Goal: Task Accomplishment & Management: Manage account settings

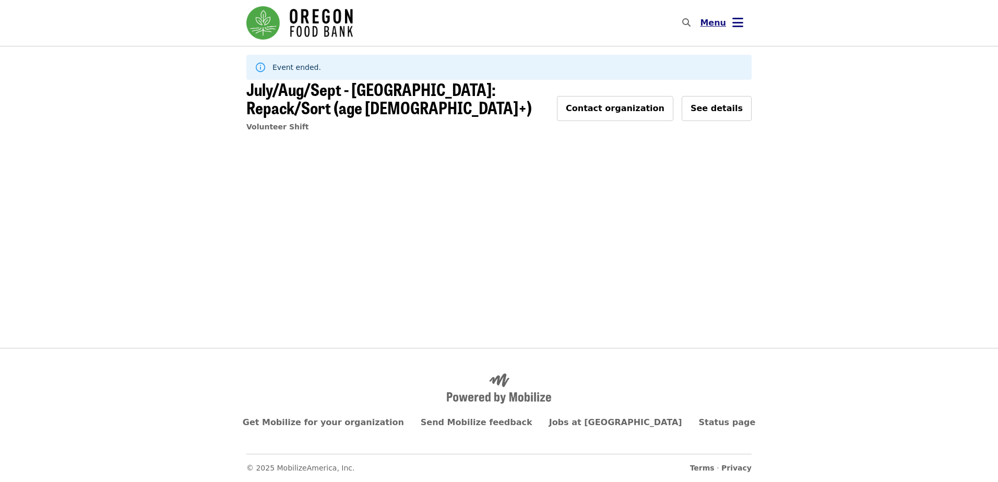
click at [719, 21] on span "Menu" at bounding box center [713, 23] width 26 height 10
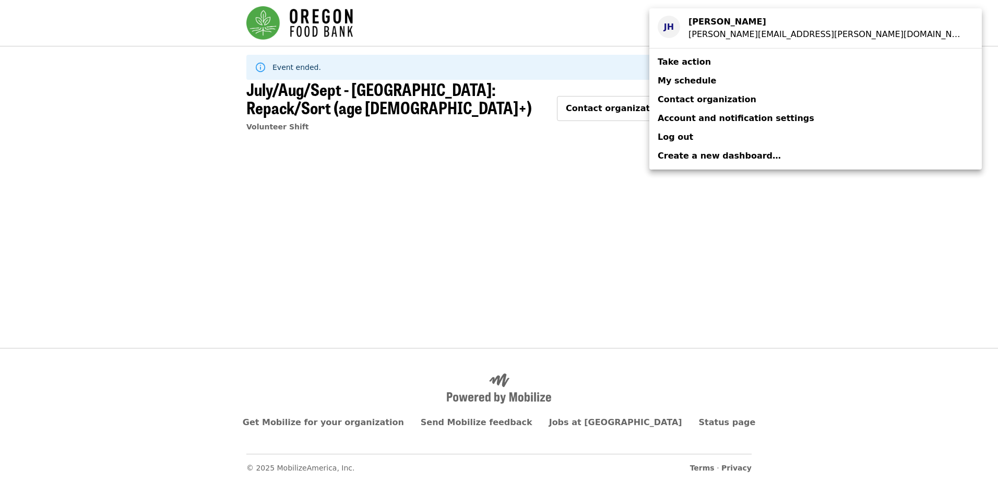
click at [719, 21] on strong "[PERSON_NAME]" at bounding box center [728, 22] width 78 height 10
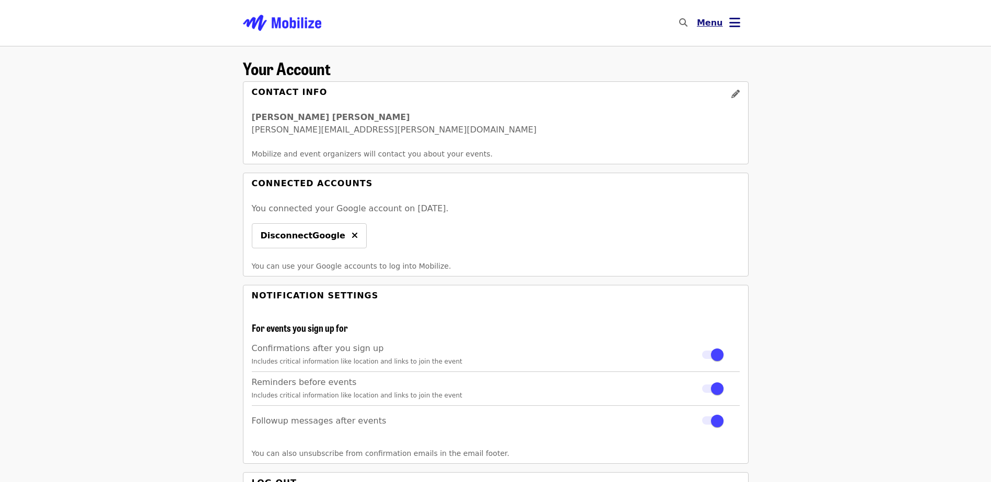
click at [706, 24] on span "Menu" at bounding box center [710, 23] width 26 height 10
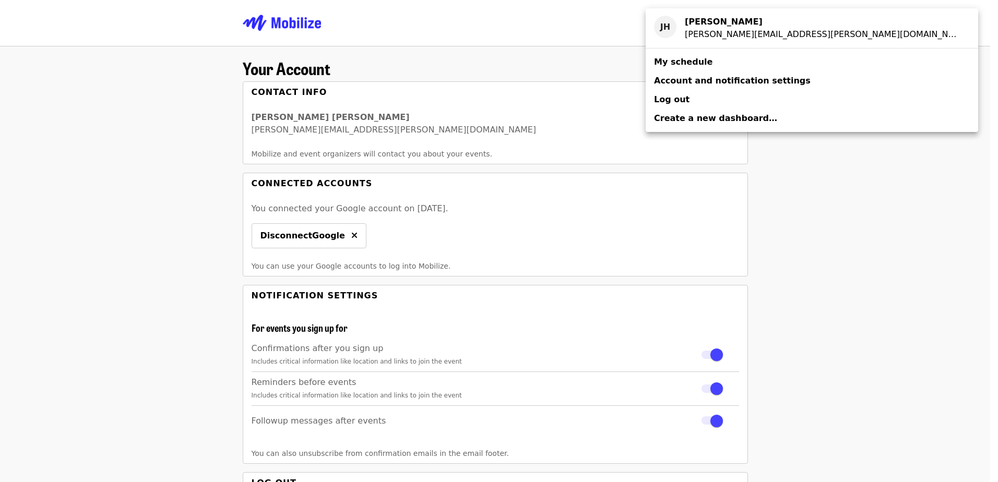
click at [693, 64] on span "My schedule" at bounding box center [683, 62] width 58 height 10
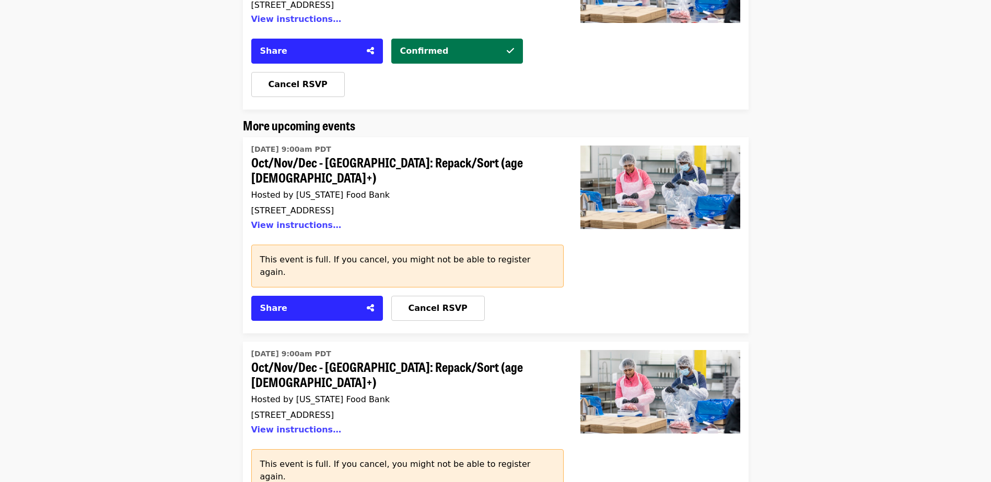
scroll to position [261, 0]
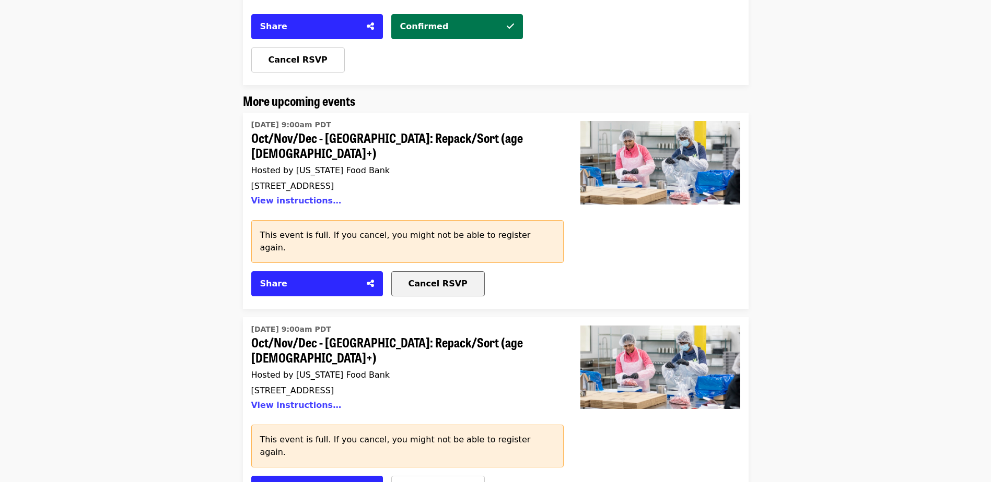
click at [408, 279] on span "Cancel RSVP" at bounding box center [437, 284] width 59 height 10
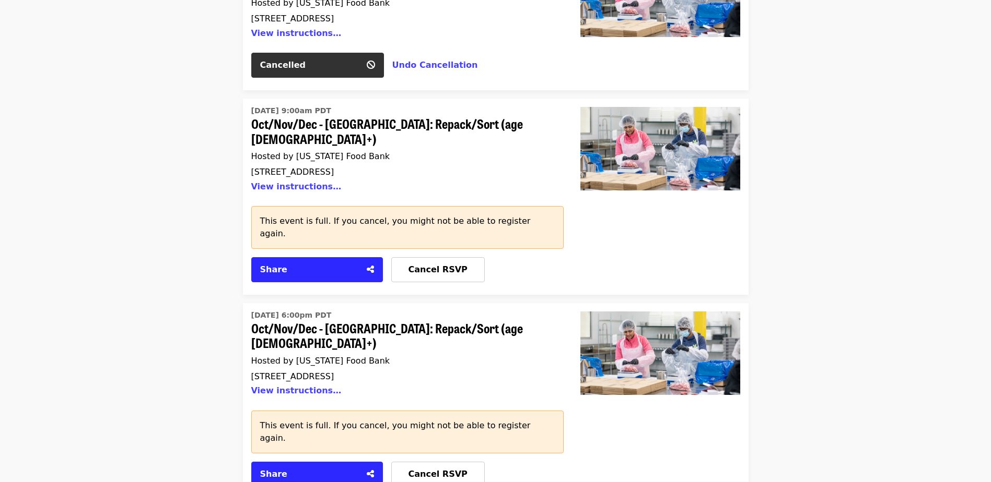
scroll to position [418, 0]
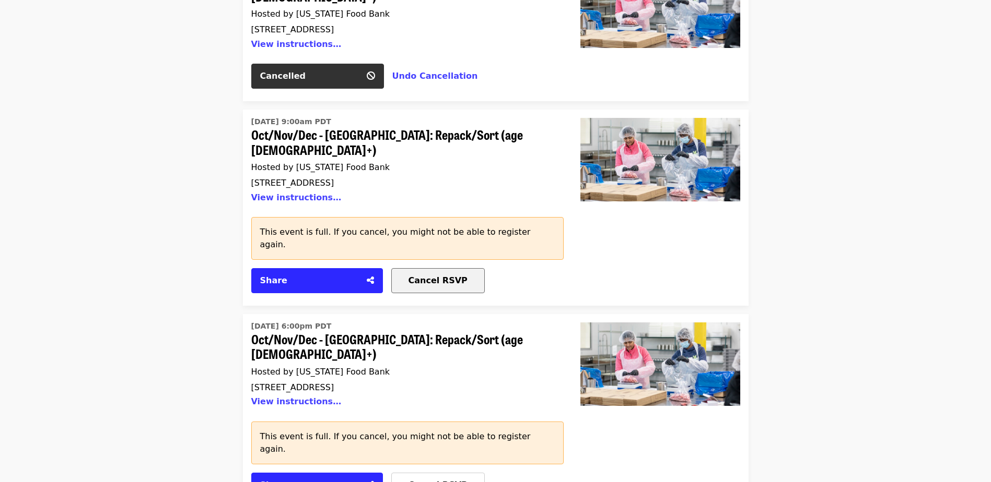
click at [442, 276] on span "Cancel RSVP" at bounding box center [437, 281] width 59 height 10
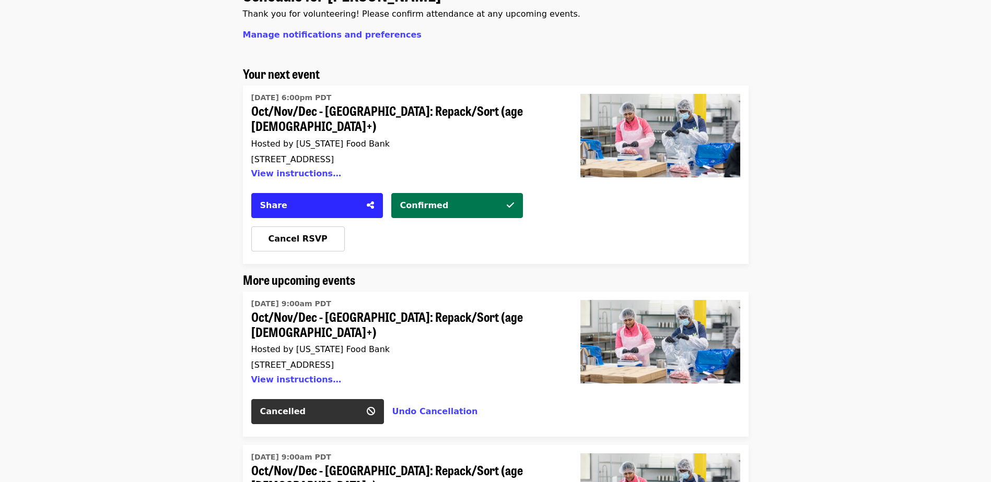
scroll to position [0, 0]
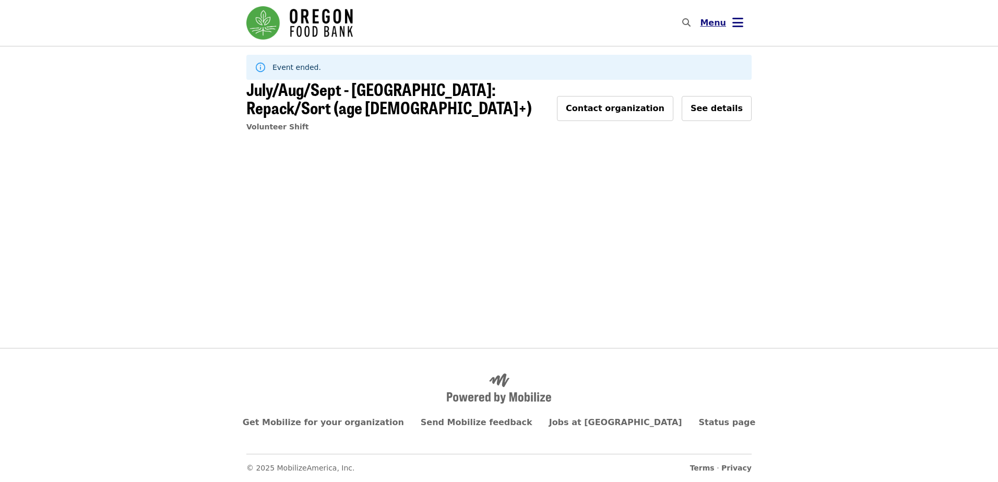
click at [716, 25] on span "Menu" at bounding box center [713, 23] width 26 height 10
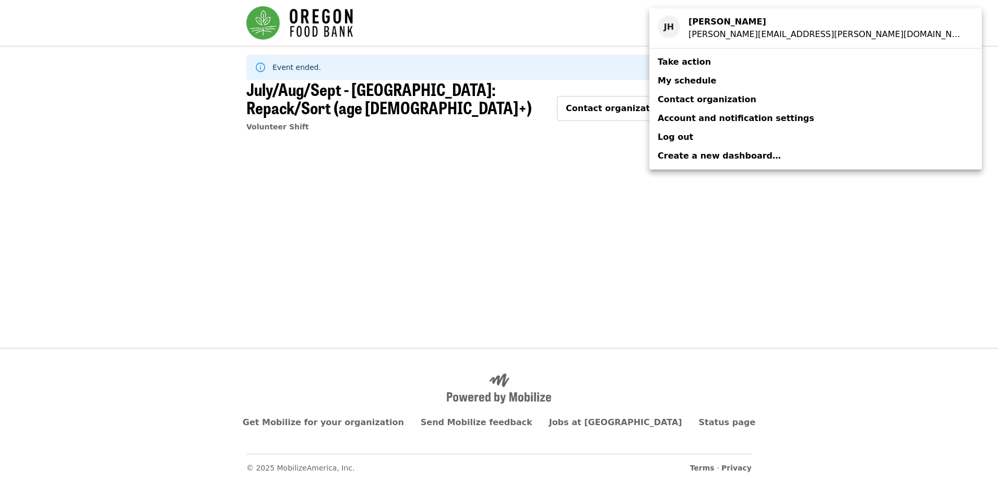
click at [688, 80] on span "My schedule" at bounding box center [687, 81] width 58 height 10
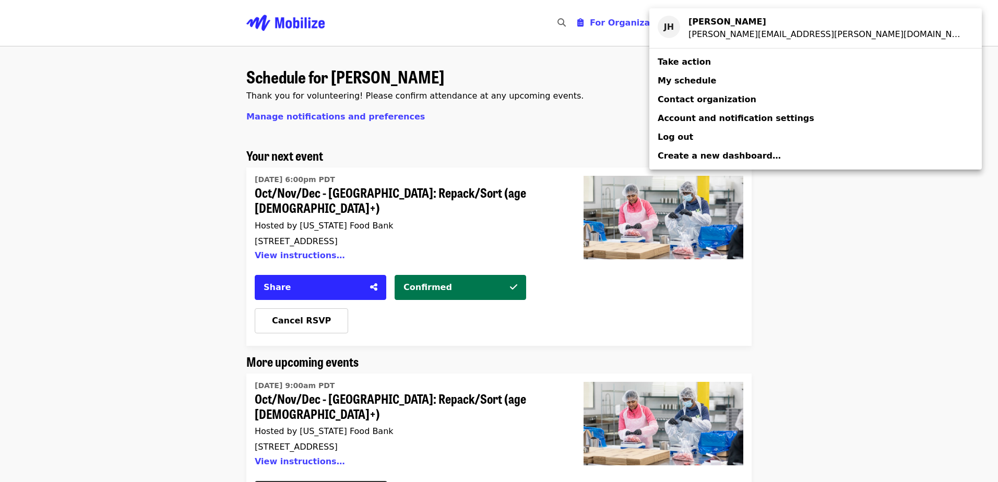
click at [682, 77] on span "My schedule" at bounding box center [687, 81] width 58 height 10
click at [312, 307] on div "Account menu" at bounding box center [499, 241] width 998 height 482
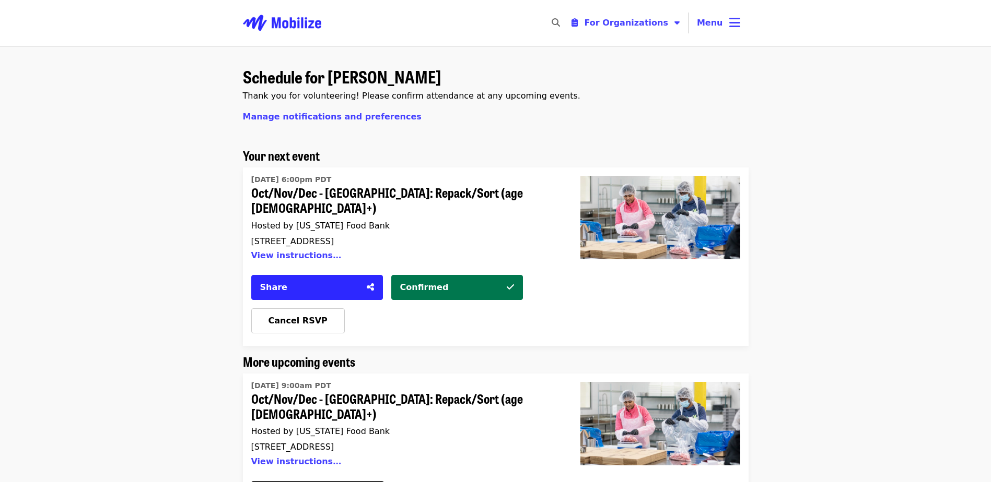
click at [312, 316] on span "Cancel RSVP" at bounding box center [297, 321] width 59 height 10
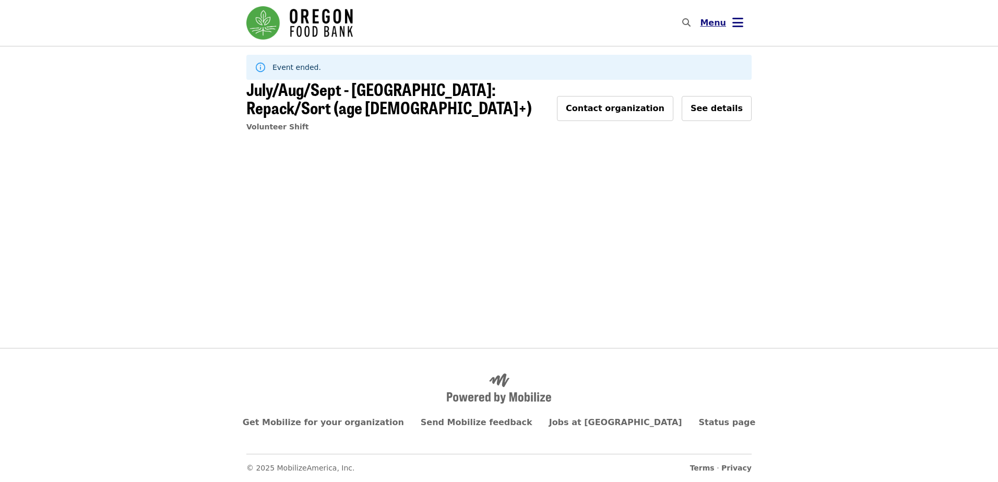
click at [713, 23] on span "Menu" at bounding box center [713, 23] width 26 height 10
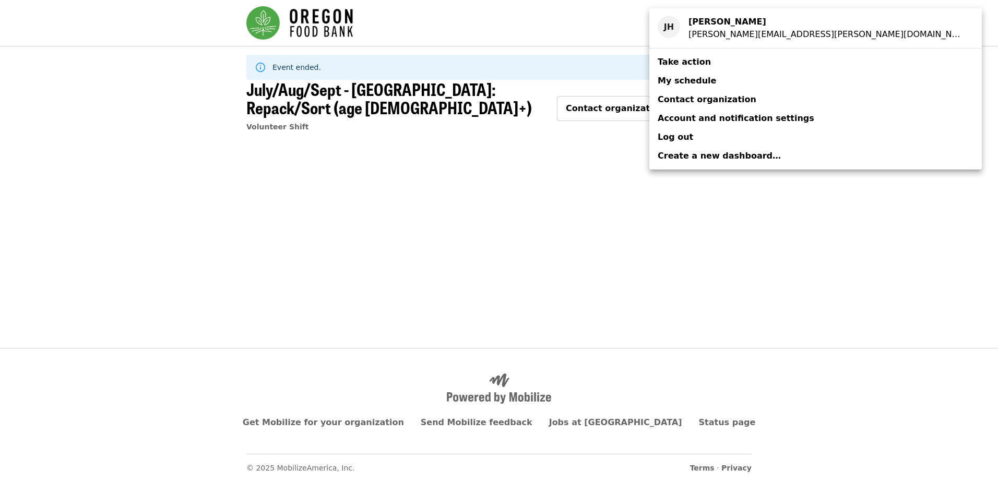
click at [682, 80] on span "My schedule" at bounding box center [687, 81] width 58 height 10
